Goal: Task Accomplishment & Management: Complete application form

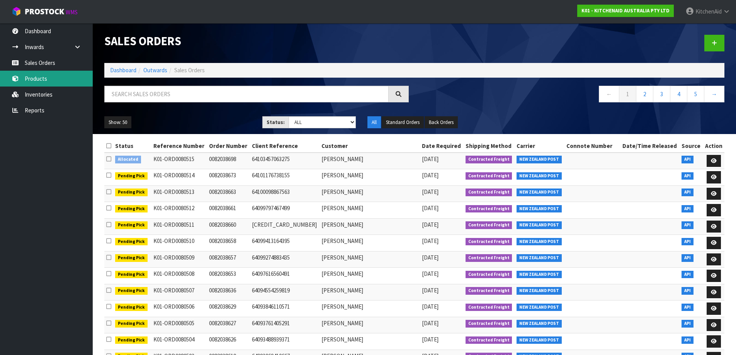
click at [40, 81] on link "Products" at bounding box center [46, 79] width 93 height 16
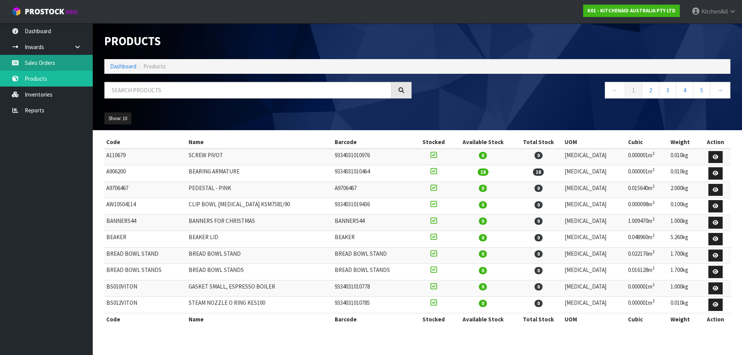
click at [37, 60] on link "Sales Orders" at bounding box center [46, 63] width 93 height 16
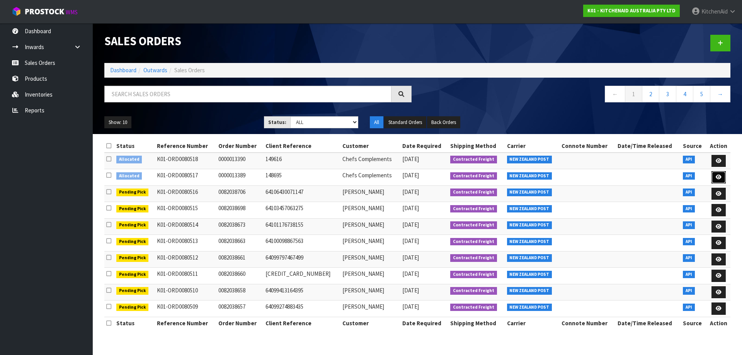
click at [718, 179] on icon at bounding box center [719, 177] width 6 height 5
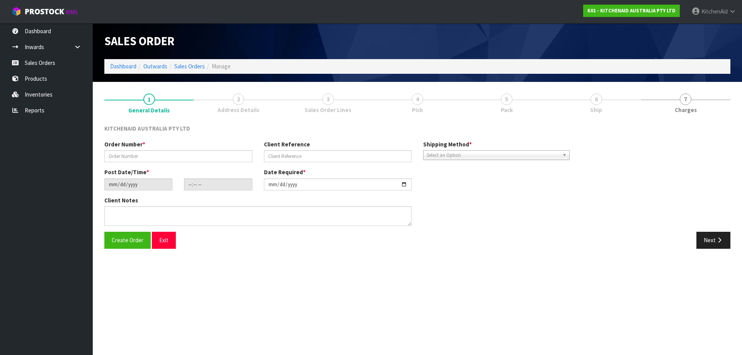
type input "0000013389"
type input "148695"
type input "[DATE]"
type input "10:31:23.000"
type input "[DATE]"
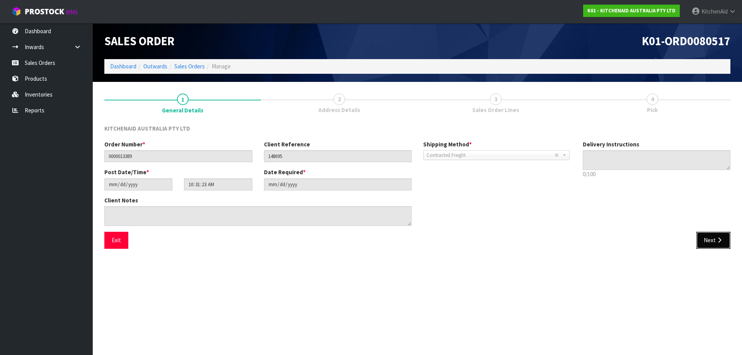
click at [712, 244] on button "Next" at bounding box center [713, 240] width 34 height 17
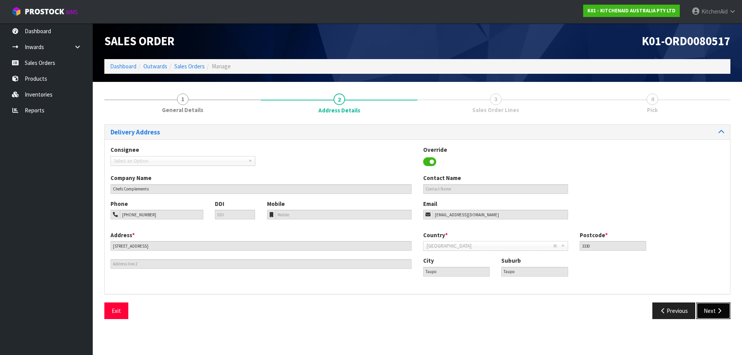
click at [710, 317] on button "Next" at bounding box center [713, 311] width 34 height 17
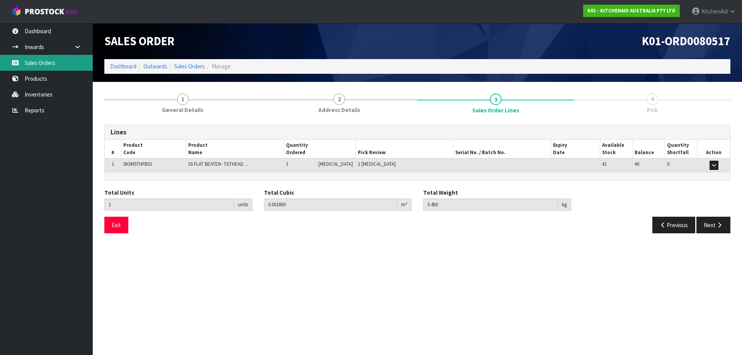
click at [31, 62] on link "Sales Orders" at bounding box center [46, 63] width 93 height 16
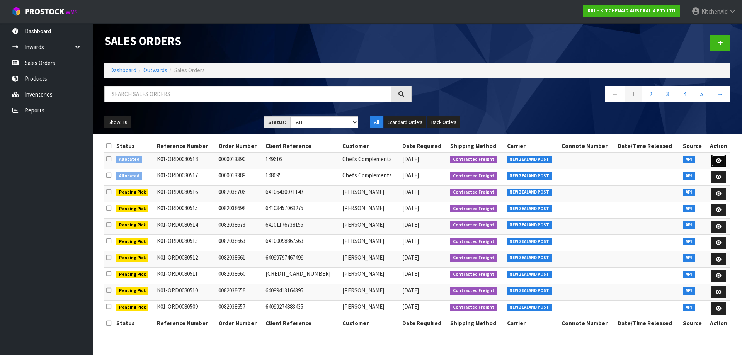
click at [717, 158] on link at bounding box center [718, 161] width 14 height 12
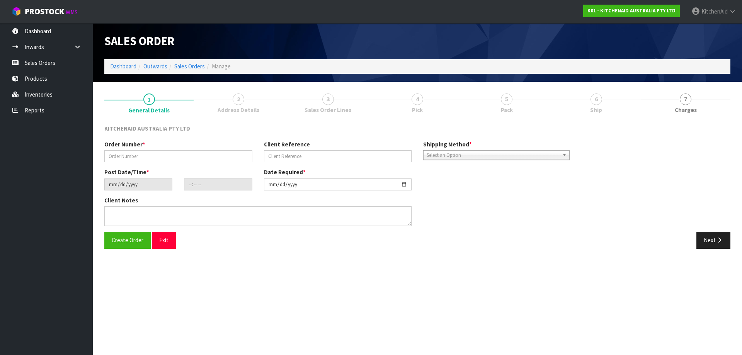
type input "0000013390"
type input "149616"
type input "[DATE]"
type input "10:31:25.000"
type input "[DATE]"
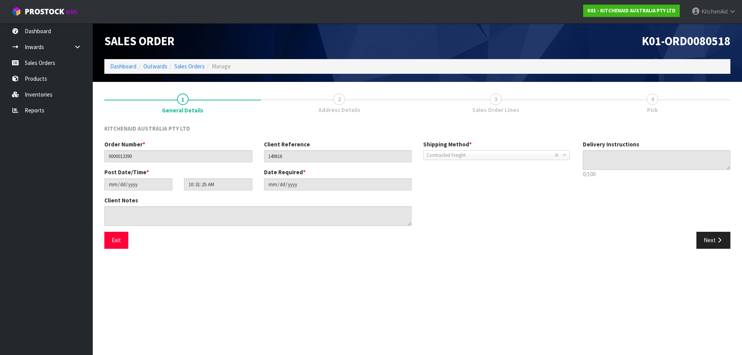
click at [489, 100] on link "3 Sales Order Lines" at bounding box center [495, 103] width 157 height 31
click at [710, 233] on button "Next" at bounding box center [713, 240] width 34 height 17
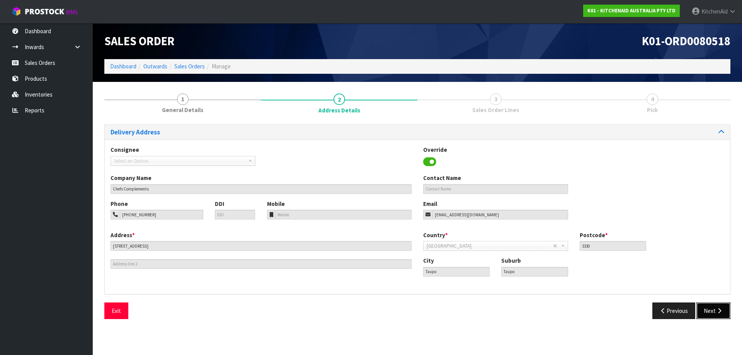
click at [712, 307] on button "Next" at bounding box center [713, 311] width 34 height 17
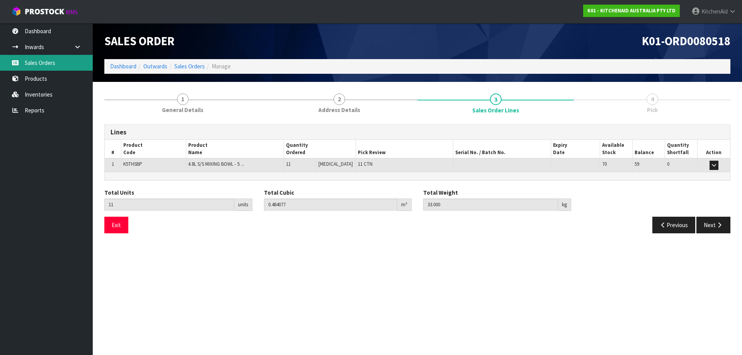
click at [25, 64] on link "Sales Orders" at bounding box center [46, 63] width 93 height 16
